Goal: Transaction & Acquisition: Purchase product/service

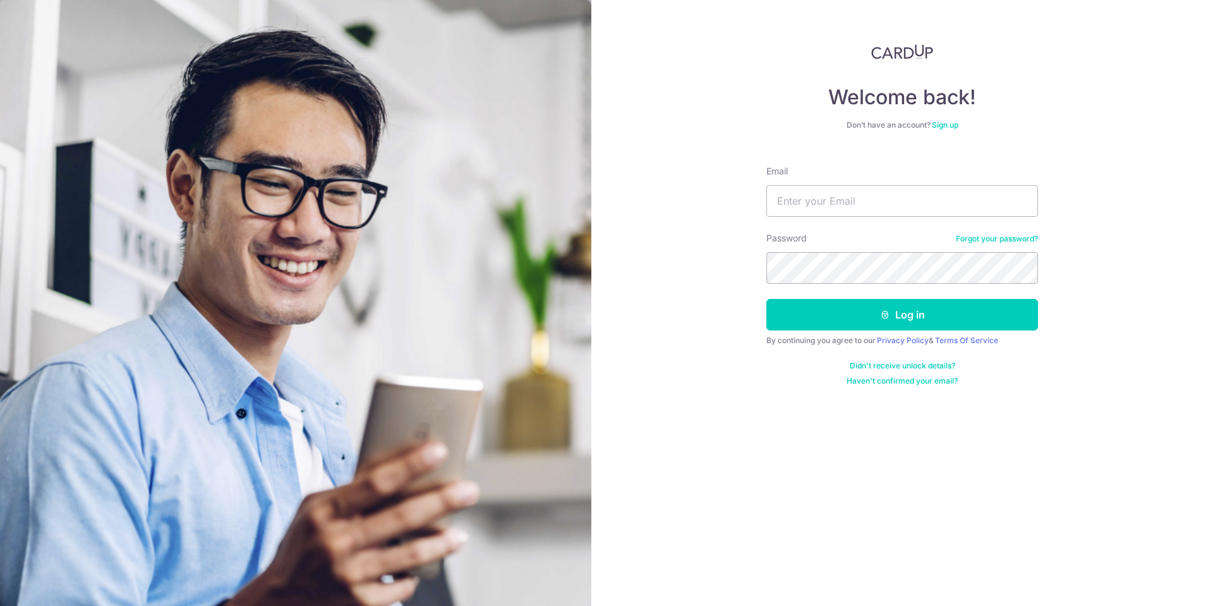
type input "[EMAIL_ADDRESS][DOMAIN_NAME]"
click at [767, 299] on button "Log in" at bounding box center [903, 315] width 272 height 32
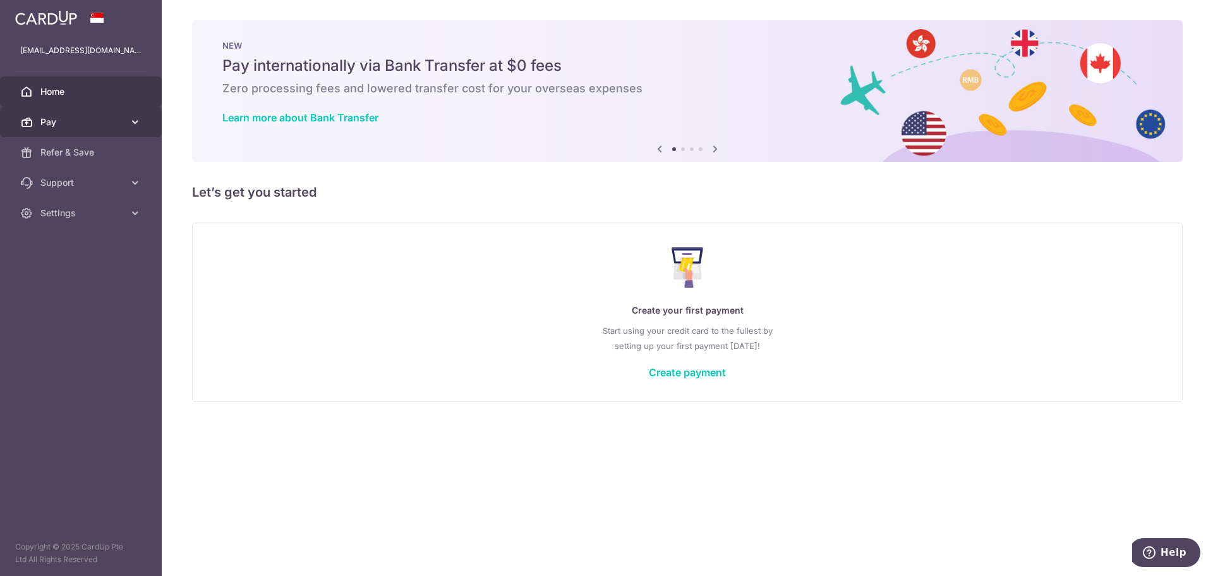
click at [133, 115] on link "Pay" at bounding box center [81, 122] width 162 height 30
click at [134, 121] on icon at bounding box center [135, 122] width 13 height 13
click at [76, 118] on span "Pay" at bounding box center [81, 122] width 83 height 13
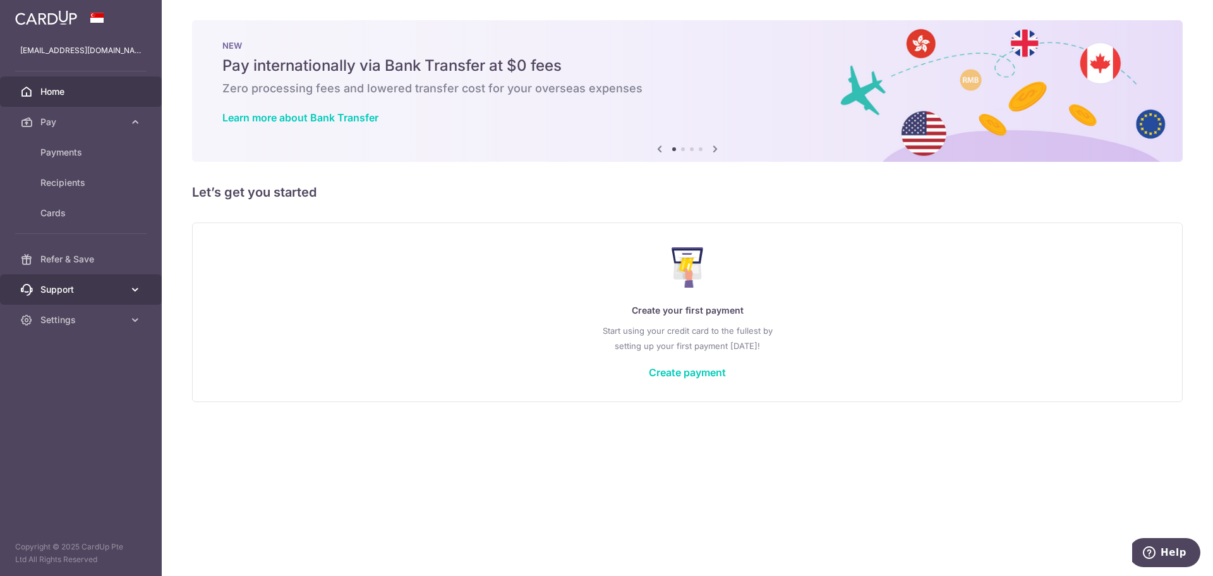
click at [129, 293] on icon at bounding box center [135, 289] width 13 height 13
click at [693, 375] on link "Create payment" at bounding box center [687, 372] width 77 height 13
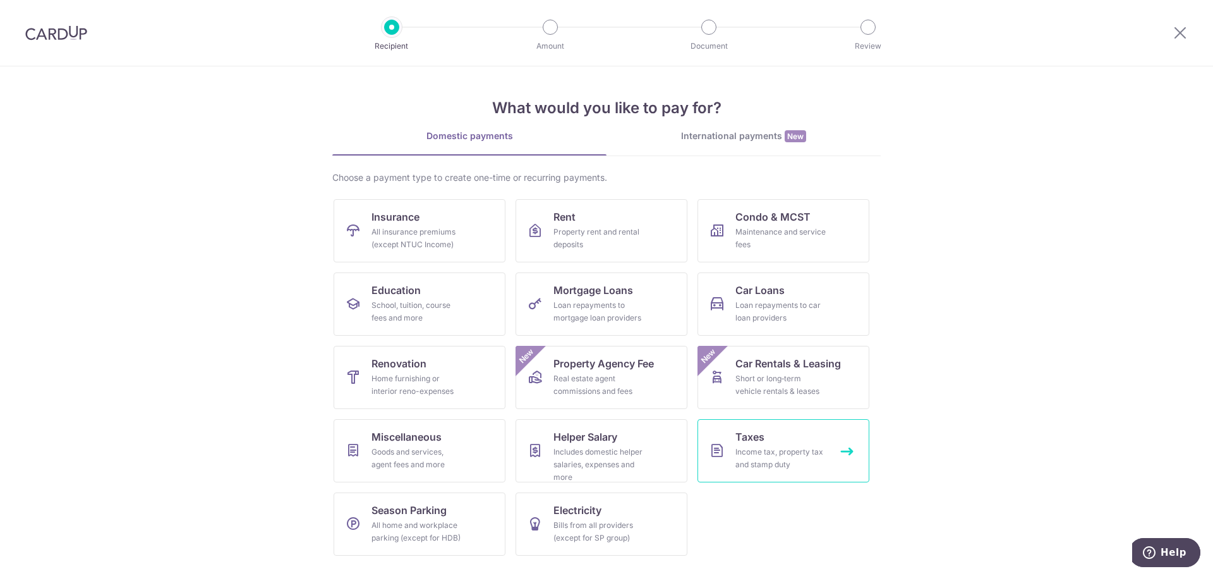
click at [745, 453] on div "Income tax, property tax and stamp duty" at bounding box center [781, 458] width 91 height 25
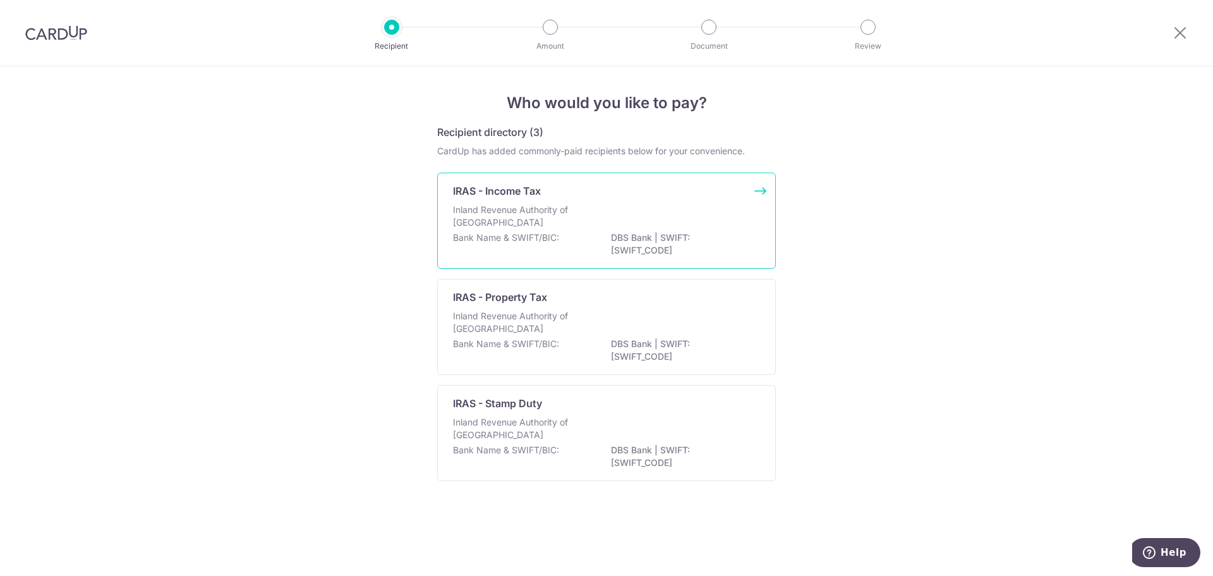
click at [673, 190] on div "IRAS - Income Tax" at bounding box center [599, 190] width 292 height 15
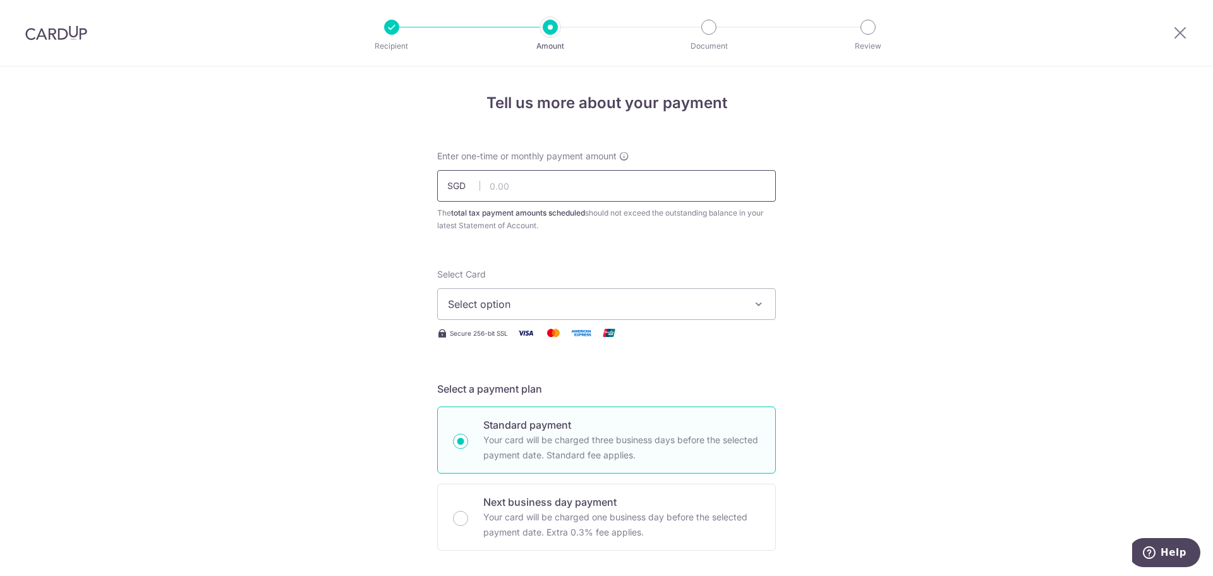
click at [627, 196] on input "text" at bounding box center [606, 186] width 339 height 32
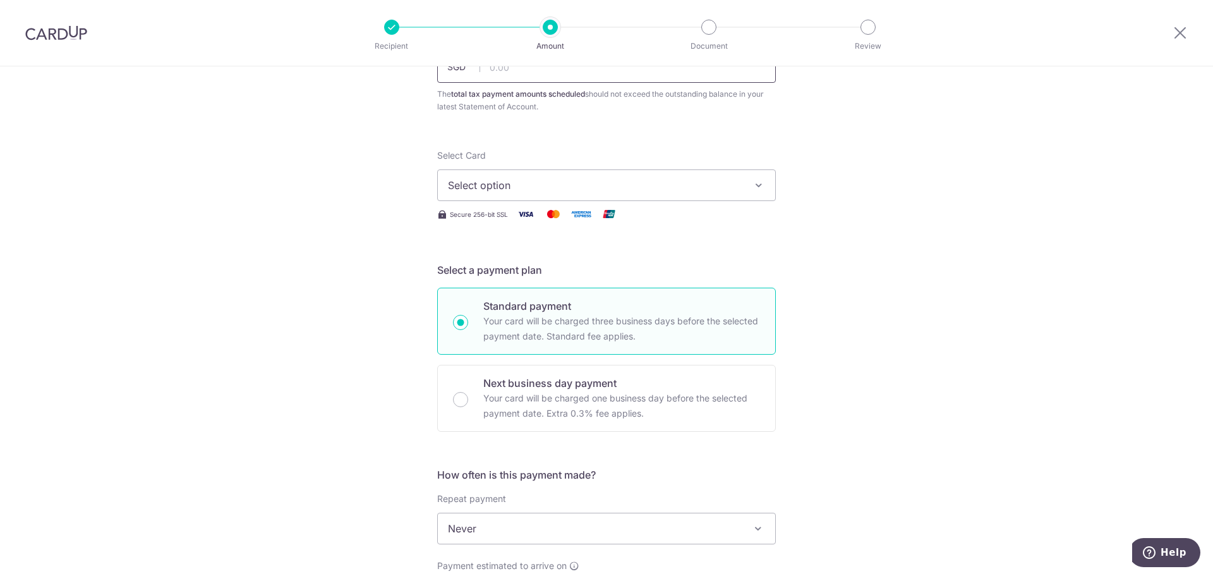
scroll to position [126, 0]
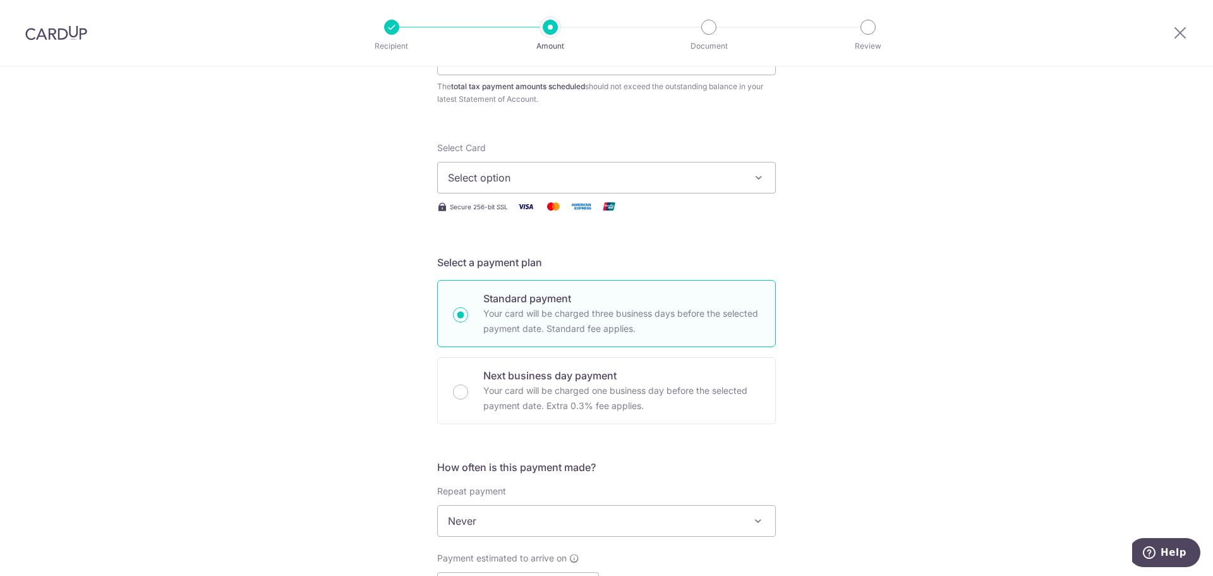
click at [519, 188] on button "Select option" at bounding box center [606, 178] width 339 height 32
click at [1017, 207] on div "Tell us more about your payment Enter one-time or monthly payment amount SGD Th…" at bounding box center [606, 527] width 1213 height 1174
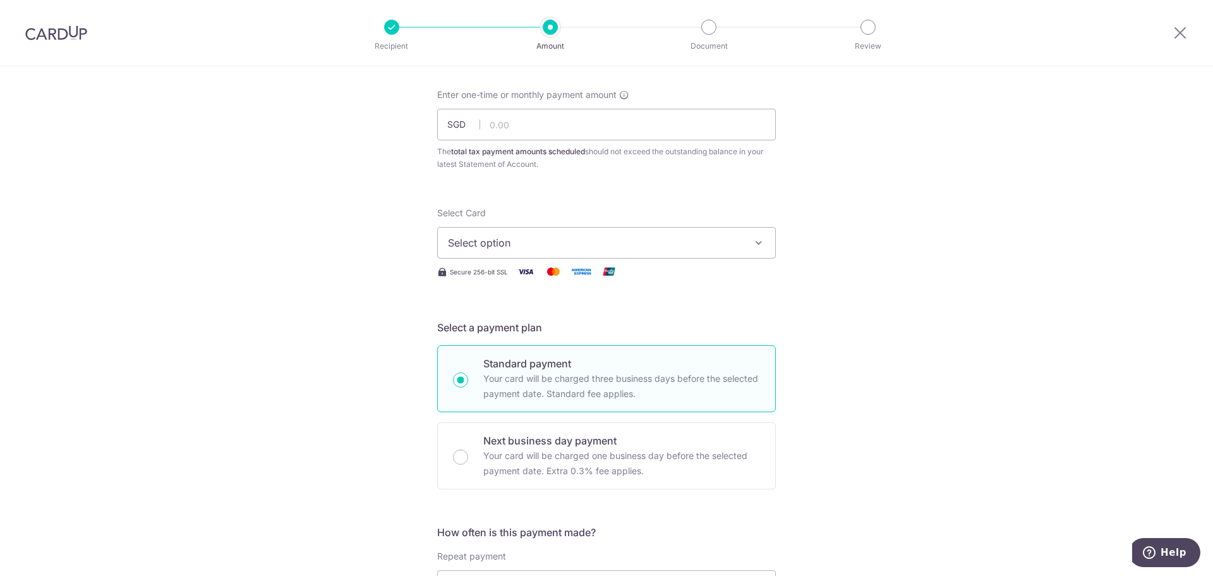
scroll to position [0, 0]
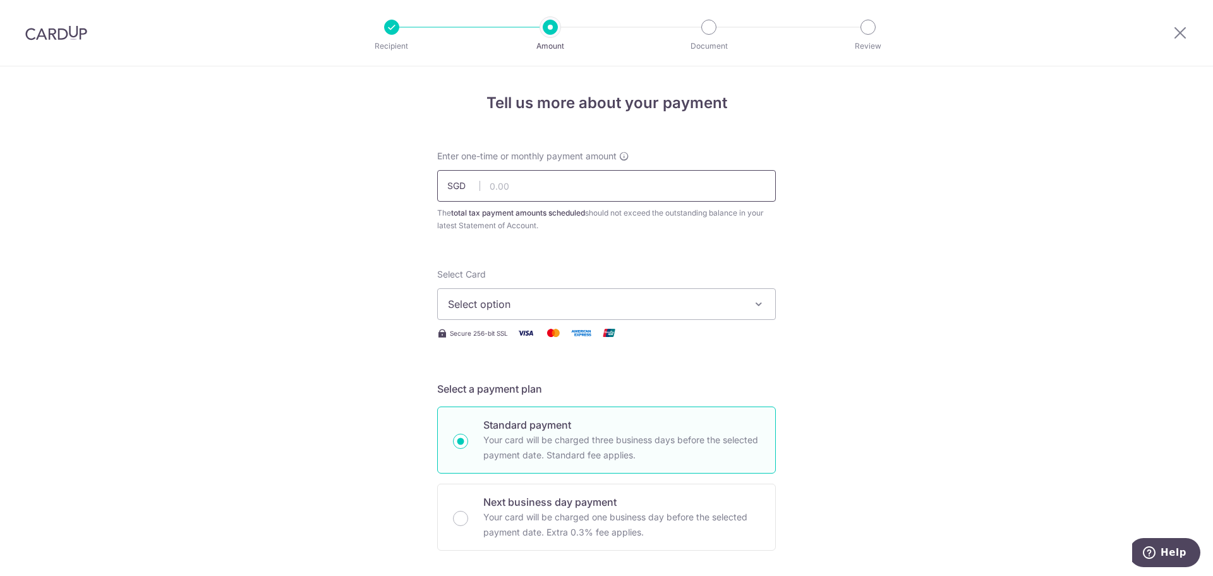
click at [586, 171] on input "text" at bounding box center [606, 186] width 339 height 32
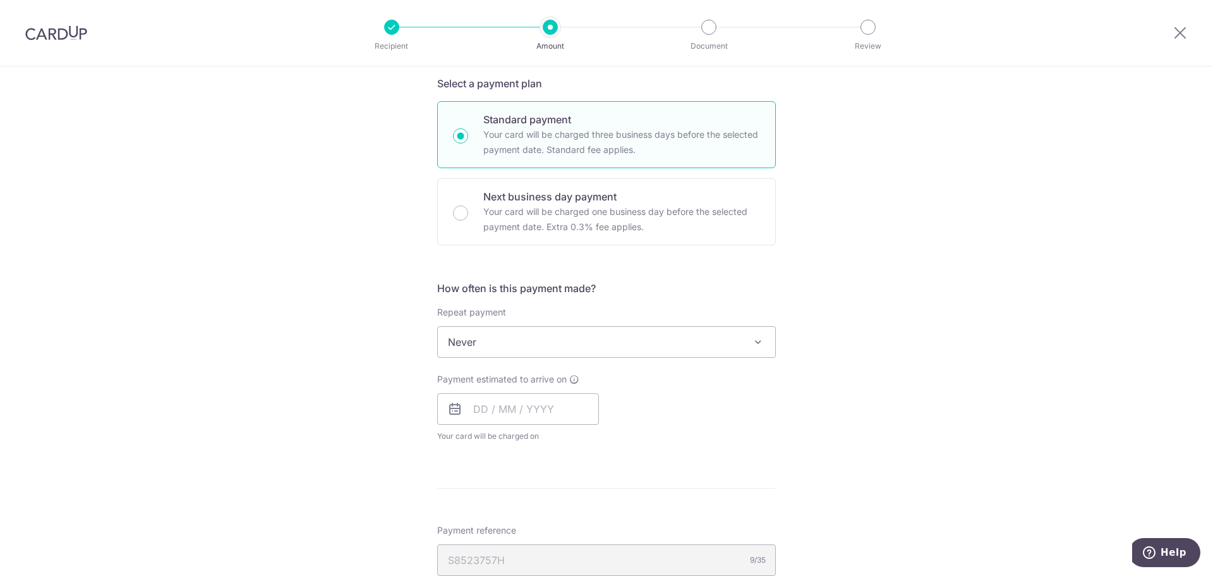
scroll to position [316, 0]
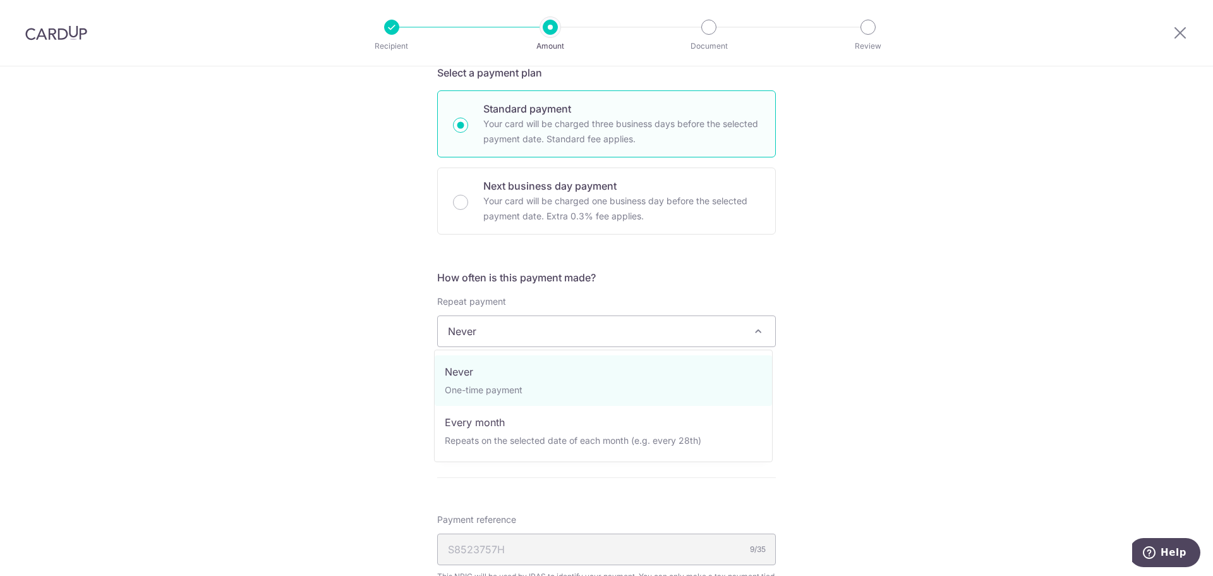
click at [753, 325] on span at bounding box center [758, 331] width 15 height 15
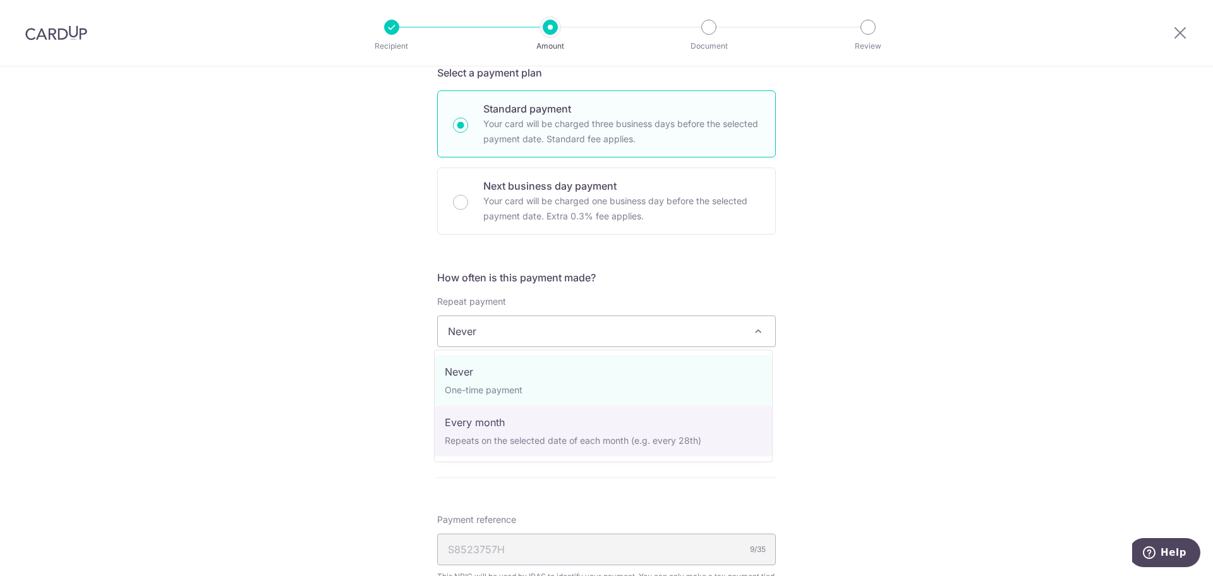
select select "3"
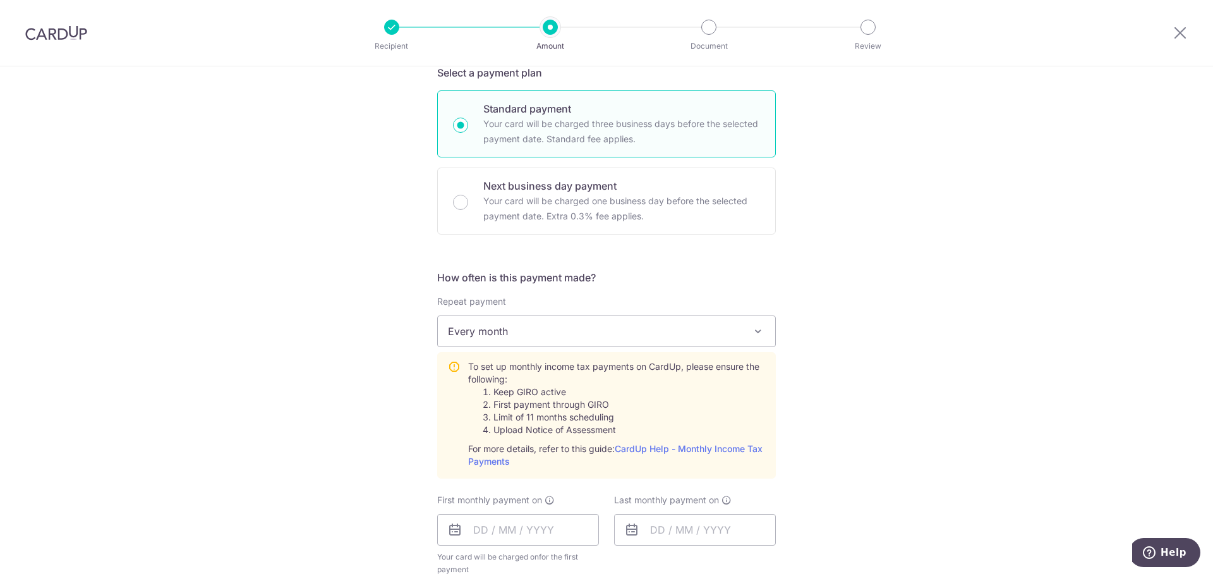
scroll to position [379, 0]
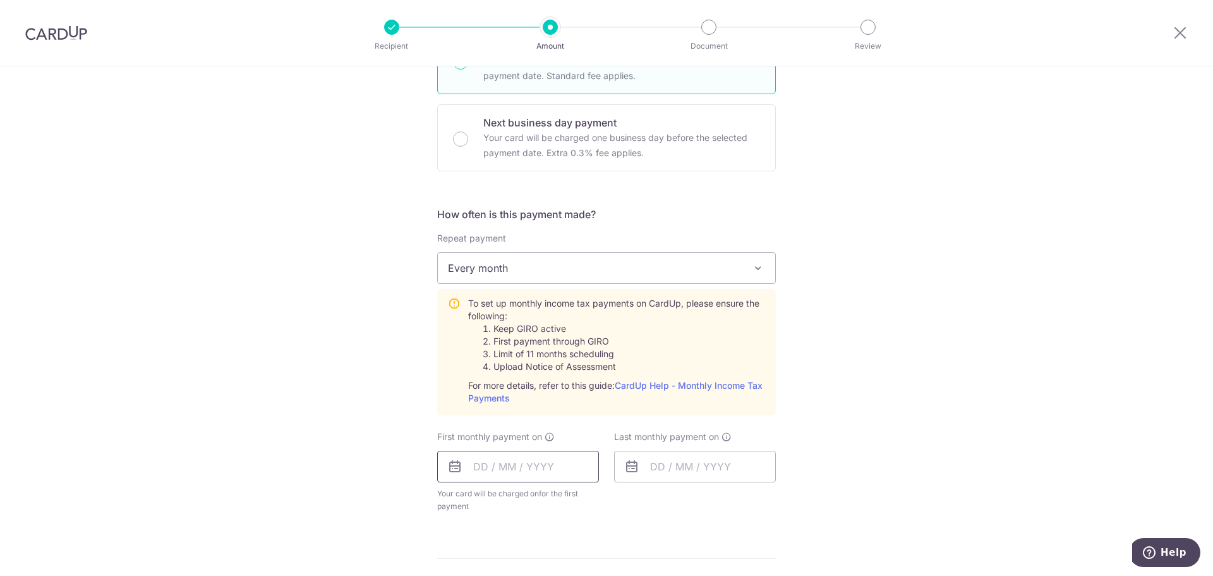
click at [557, 471] on input "text" at bounding box center [518, 467] width 162 height 32
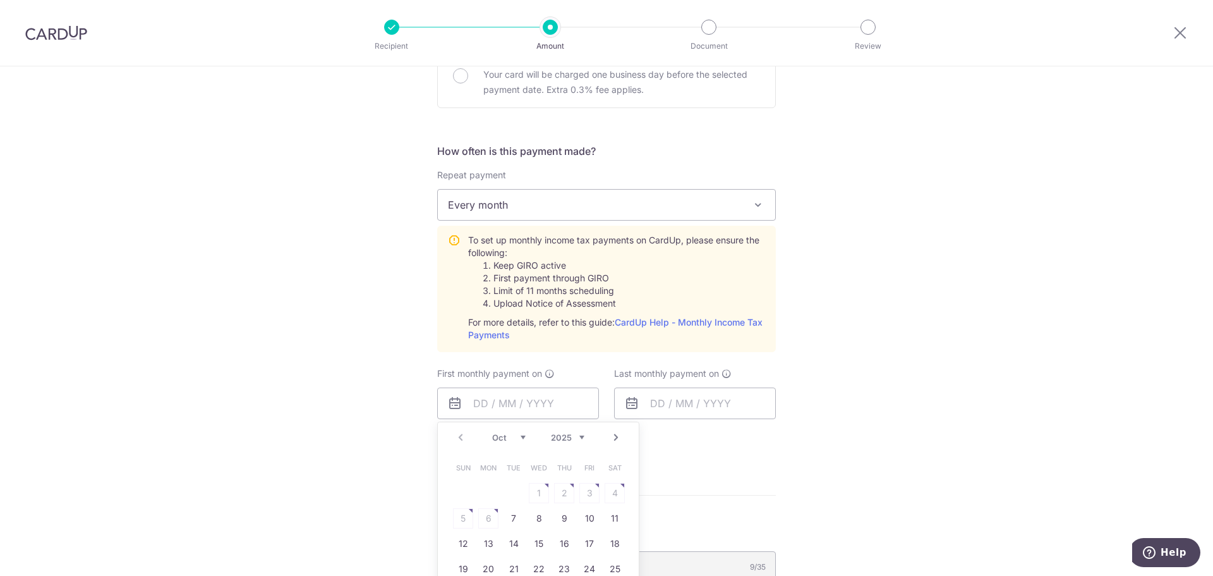
click at [918, 397] on div "Tell us more about your payment Enter one-time or monthly payment amount SGD Th…" at bounding box center [606, 283] width 1213 height 1318
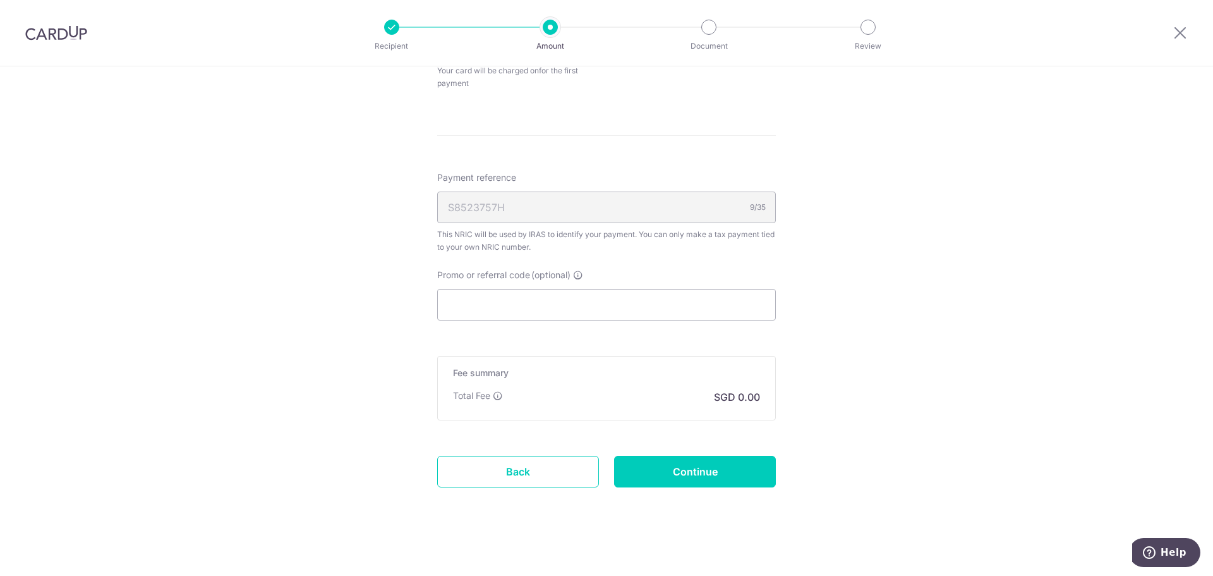
scroll to position [808, 0]
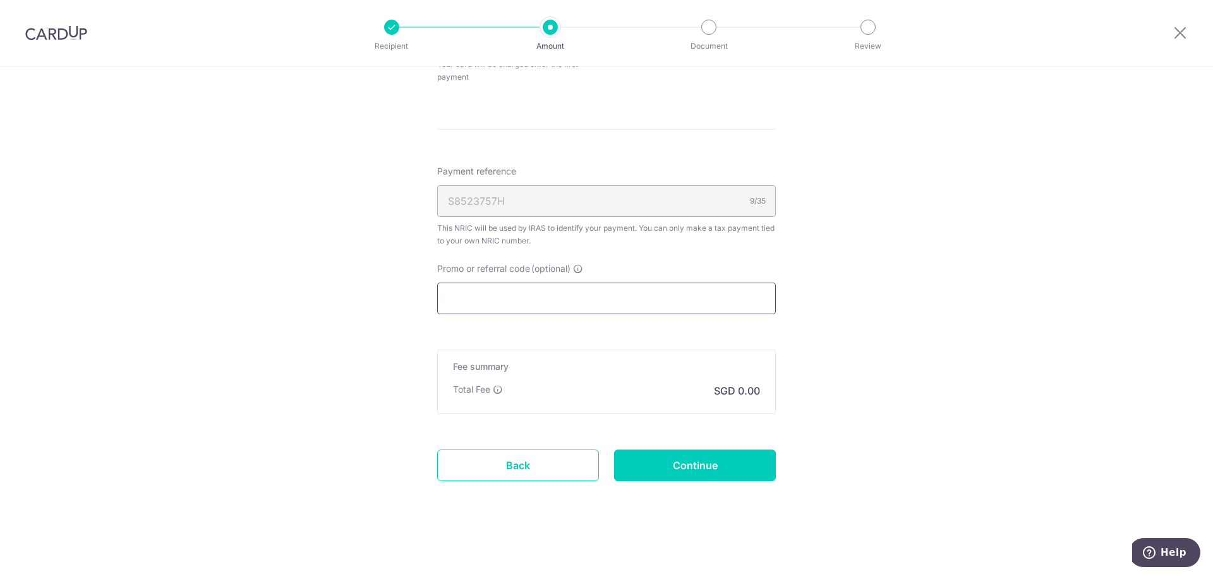
click at [544, 283] on input "Promo or referral code (optional)" at bounding box center [606, 299] width 339 height 32
click at [573, 269] on icon at bounding box center [578, 269] width 10 height 10
click at [572, 283] on input "Promo or referral code (optional) Enter either a promo code or a referral code …" at bounding box center [606, 299] width 339 height 32
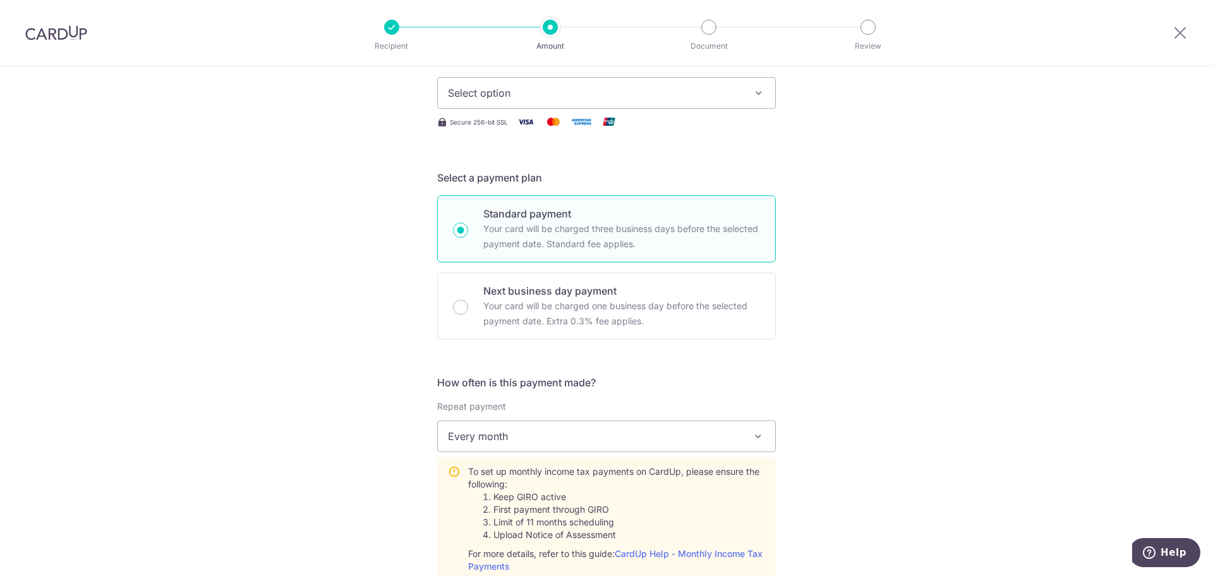
scroll to position [0, 0]
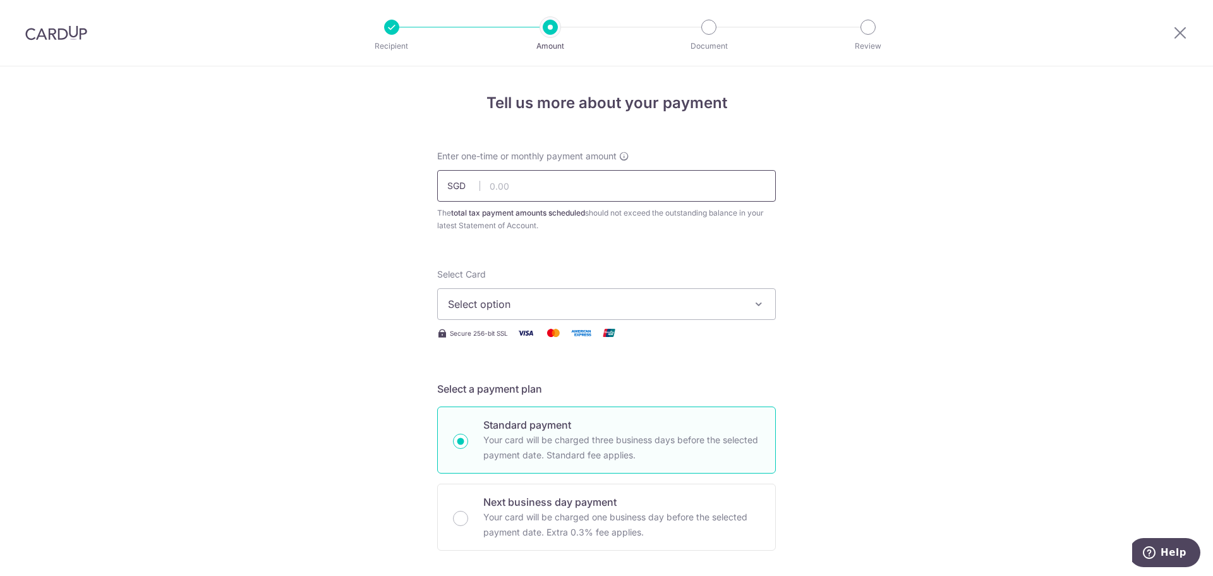
click at [598, 172] on input "text" at bounding box center [606, 186] width 339 height 32
drag, startPoint x: 920, startPoint y: 351, endPoint x: 889, endPoint y: 294, distance: 65.6
